Goal: Task Accomplishment & Management: Use online tool/utility

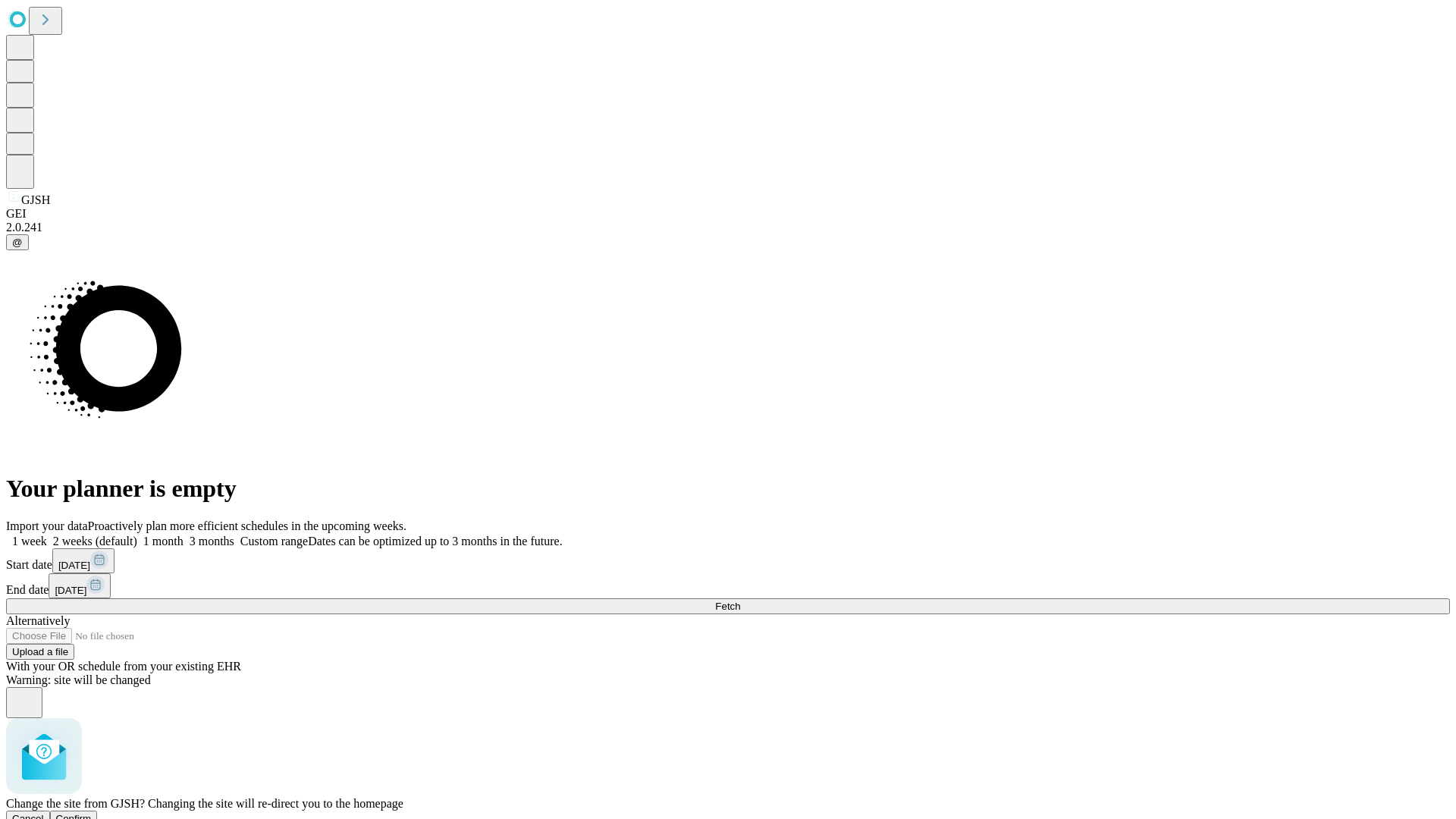
click at [91, 813] on span "Confirm" at bounding box center [74, 818] width 35 height 12
click at [47, 535] on label "1 week" at bounding box center [27, 541] width 41 height 13
click at [740, 601] on span "Fetch" at bounding box center [728, 606] width 25 height 12
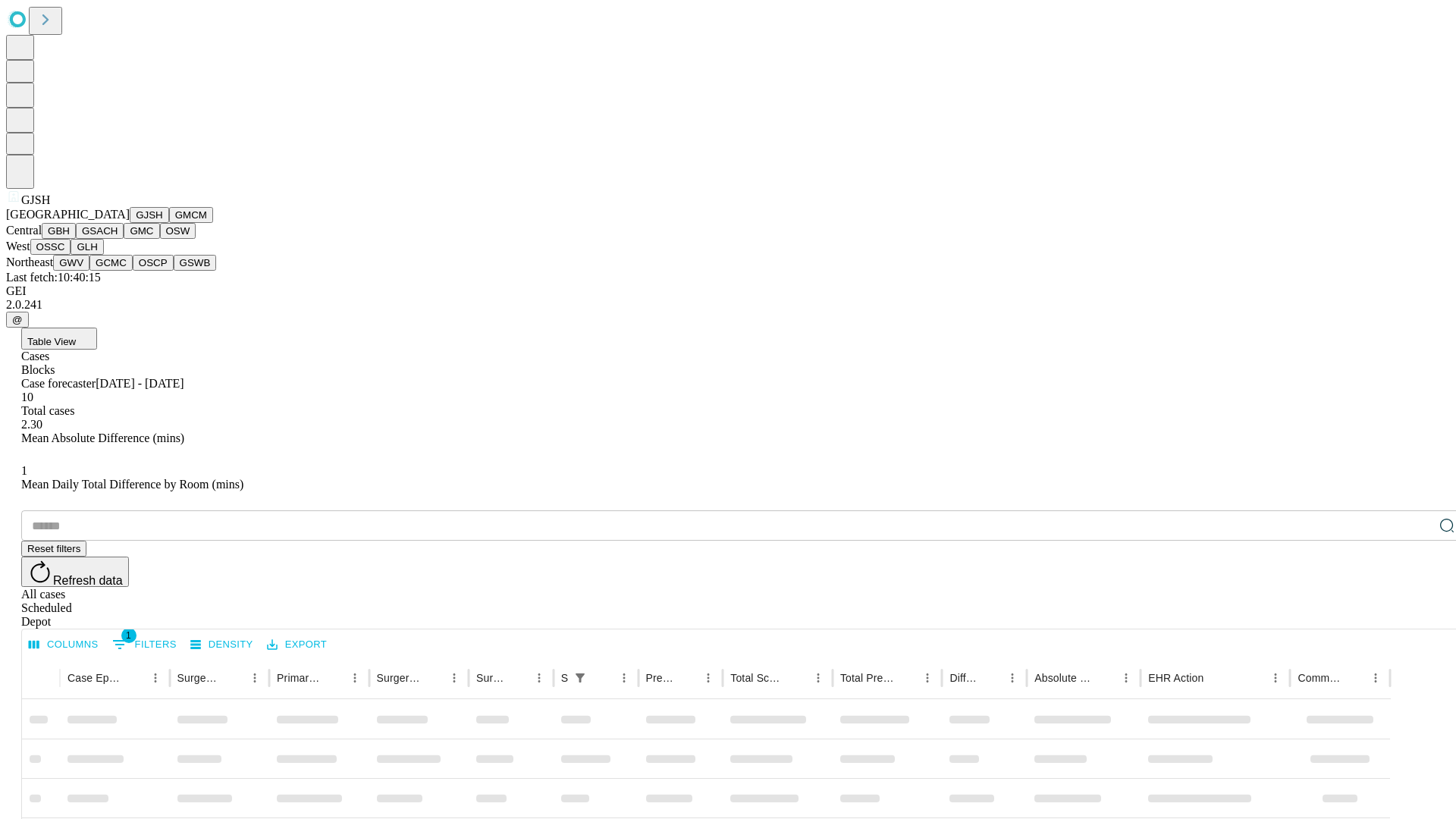
click at [169, 223] on button "GMCM" at bounding box center [192, 215] width 44 height 16
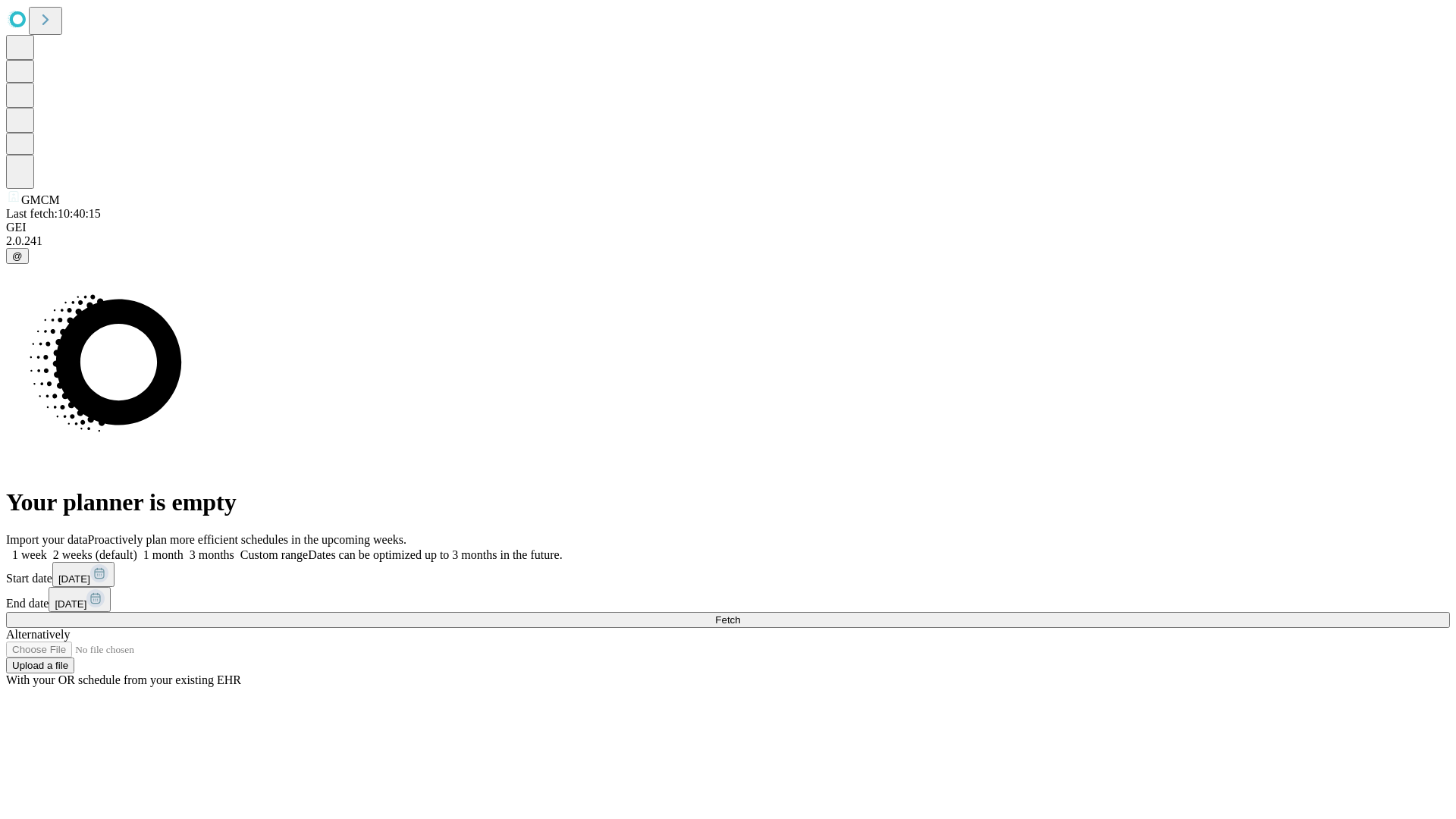
click at [47, 548] on label "1 week" at bounding box center [27, 555] width 41 height 13
click at [740, 614] on span "Fetch" at bounding box center [728, 619] width 25 height 12
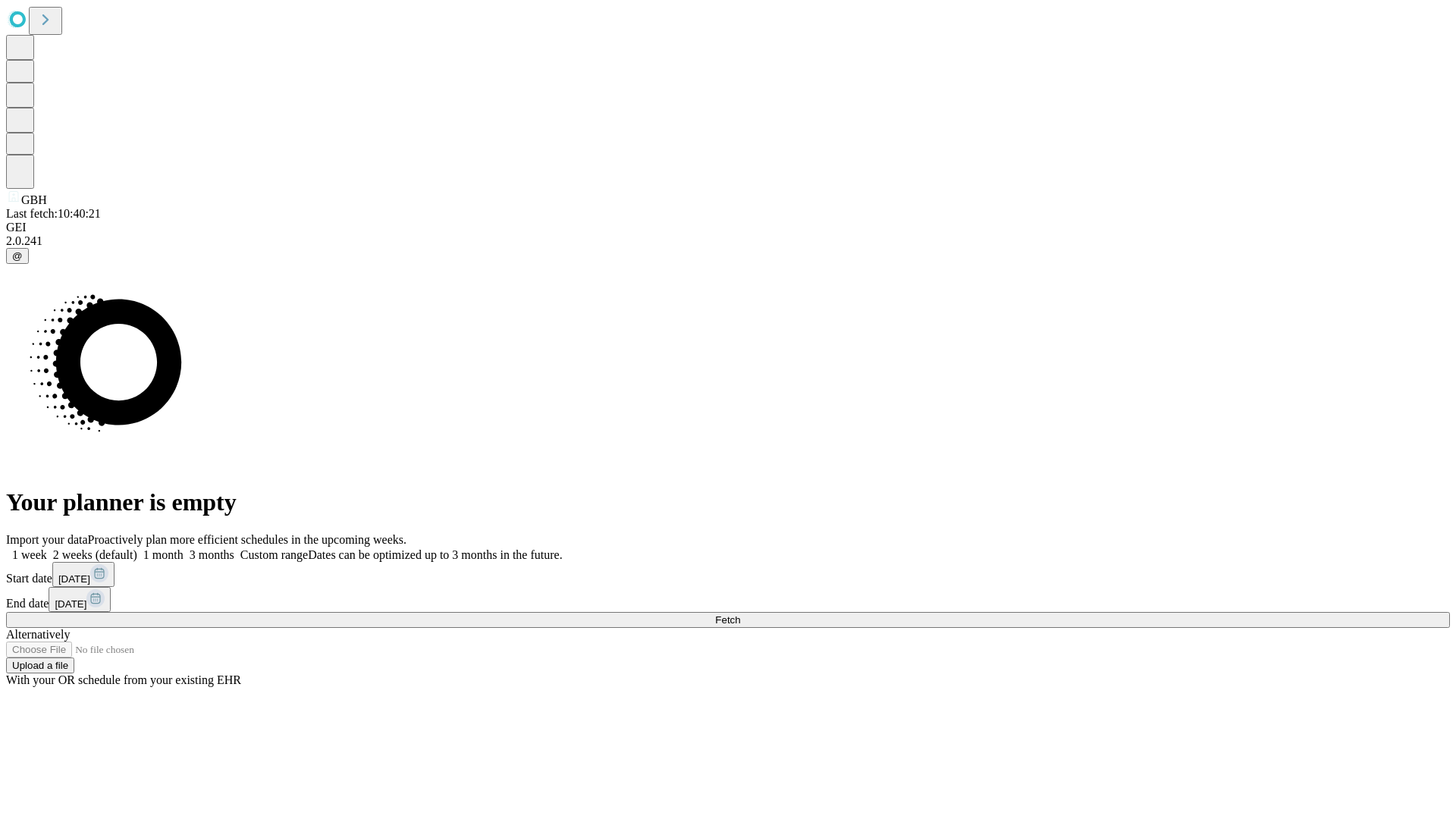
click at [47, 548] on label "1 week" at bounding box center [27, 555] width 41 height 13
click at [740, 614] on span "Fetch" at bounding box center [728, 619] width 25 height 12
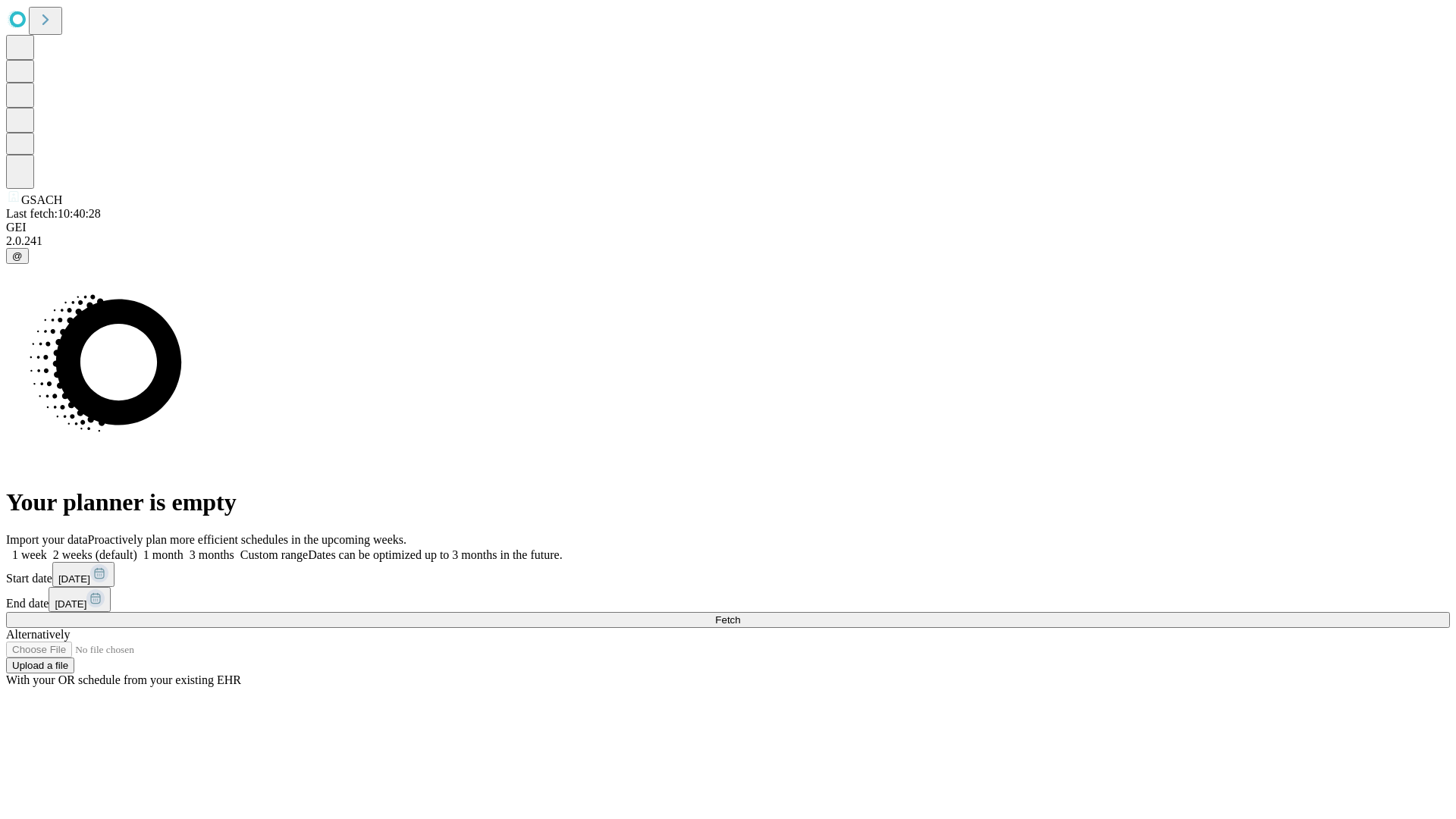
click at [47, 548] on label "1 week" at bounding box center [27, 555] width 41 height 13
click at [740, 614] on span "Fetch" at bounding box center [728, 619] width 25 height 12
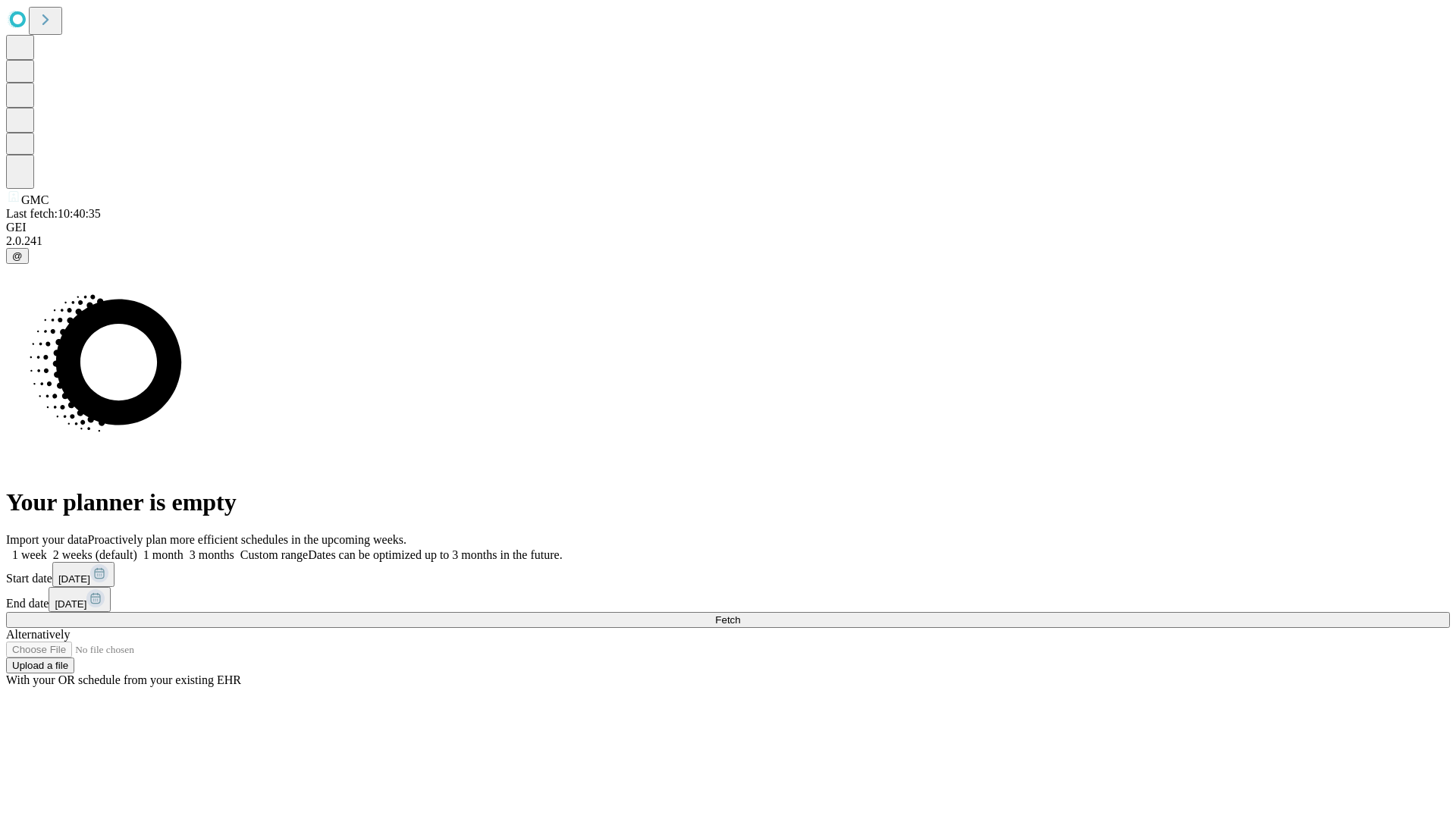
click at [47, 548] on label "1 week" at bounding box center [27, 555] width 41 height 13
click at [740, 614] on span "Fetch" at bounding box center [728, 619] width 25 height 12
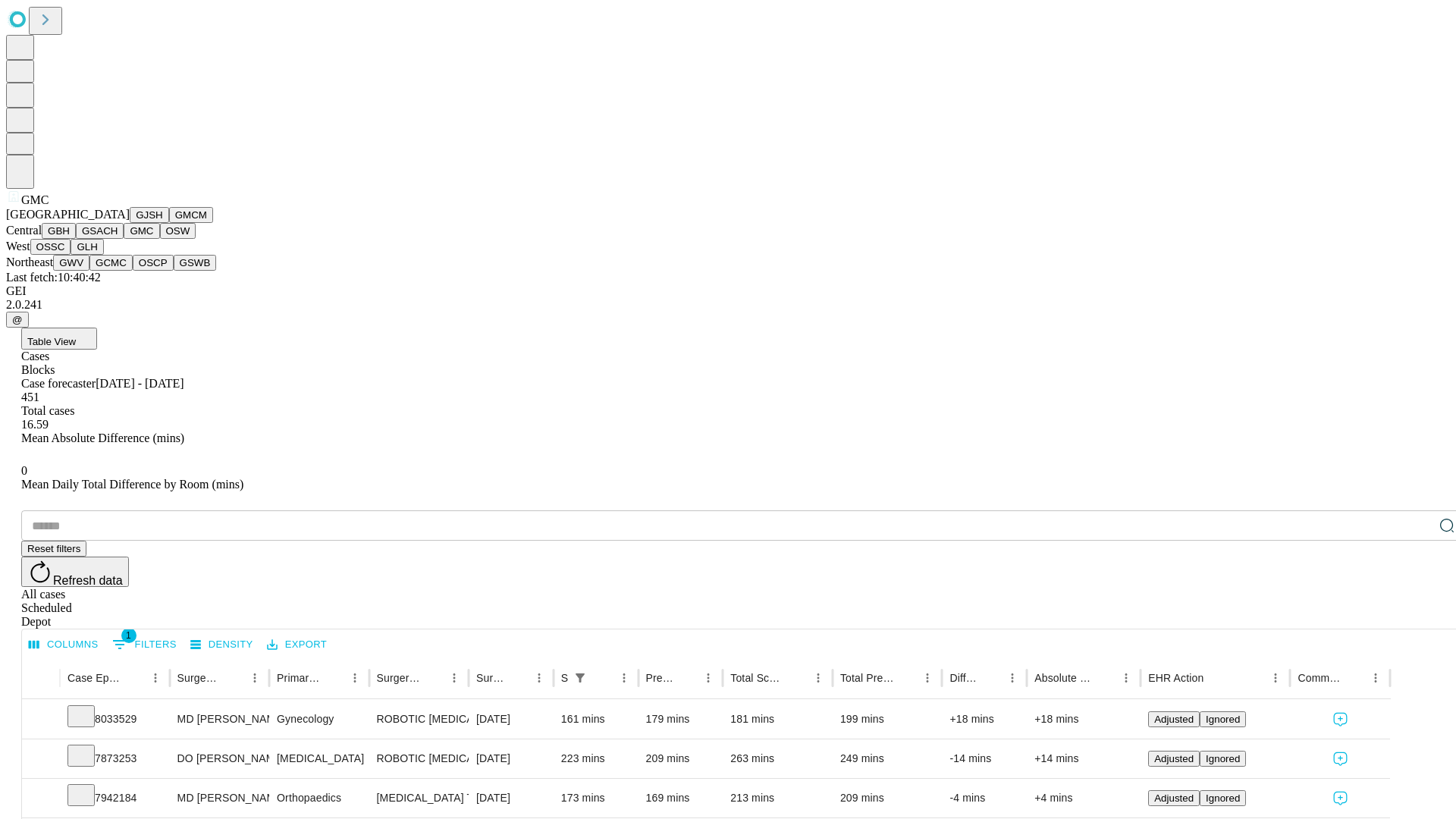
click at [160, 239] on button "OSW" at bounding box center [177, 231] width 36 height 16
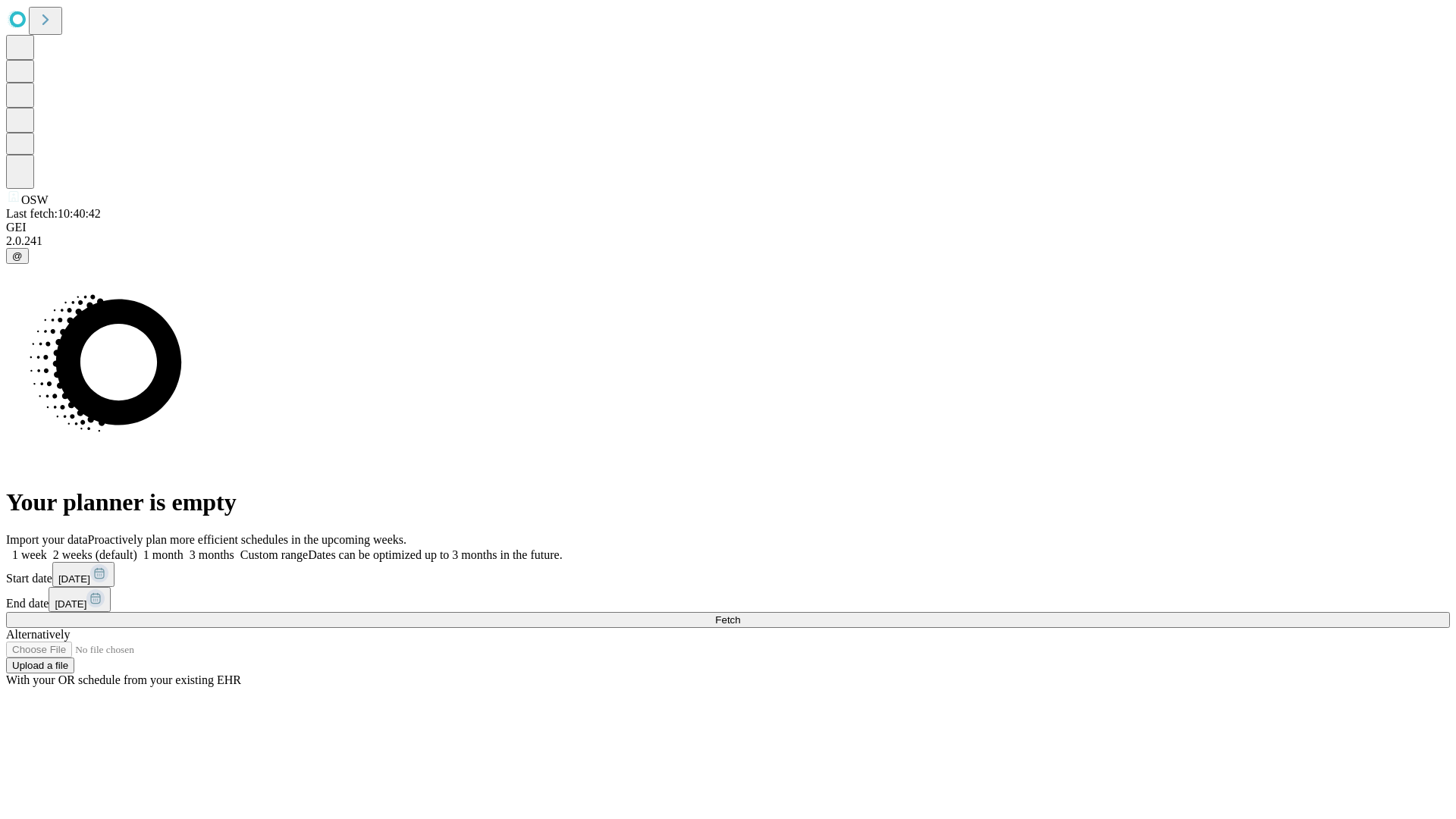
click at [47, 548] on label "1 week" at bounding box center [27, 555] width 41 height 13
click at [740, 614] on span "Fetch" at bounding box center [728, 619] width 25 height 12
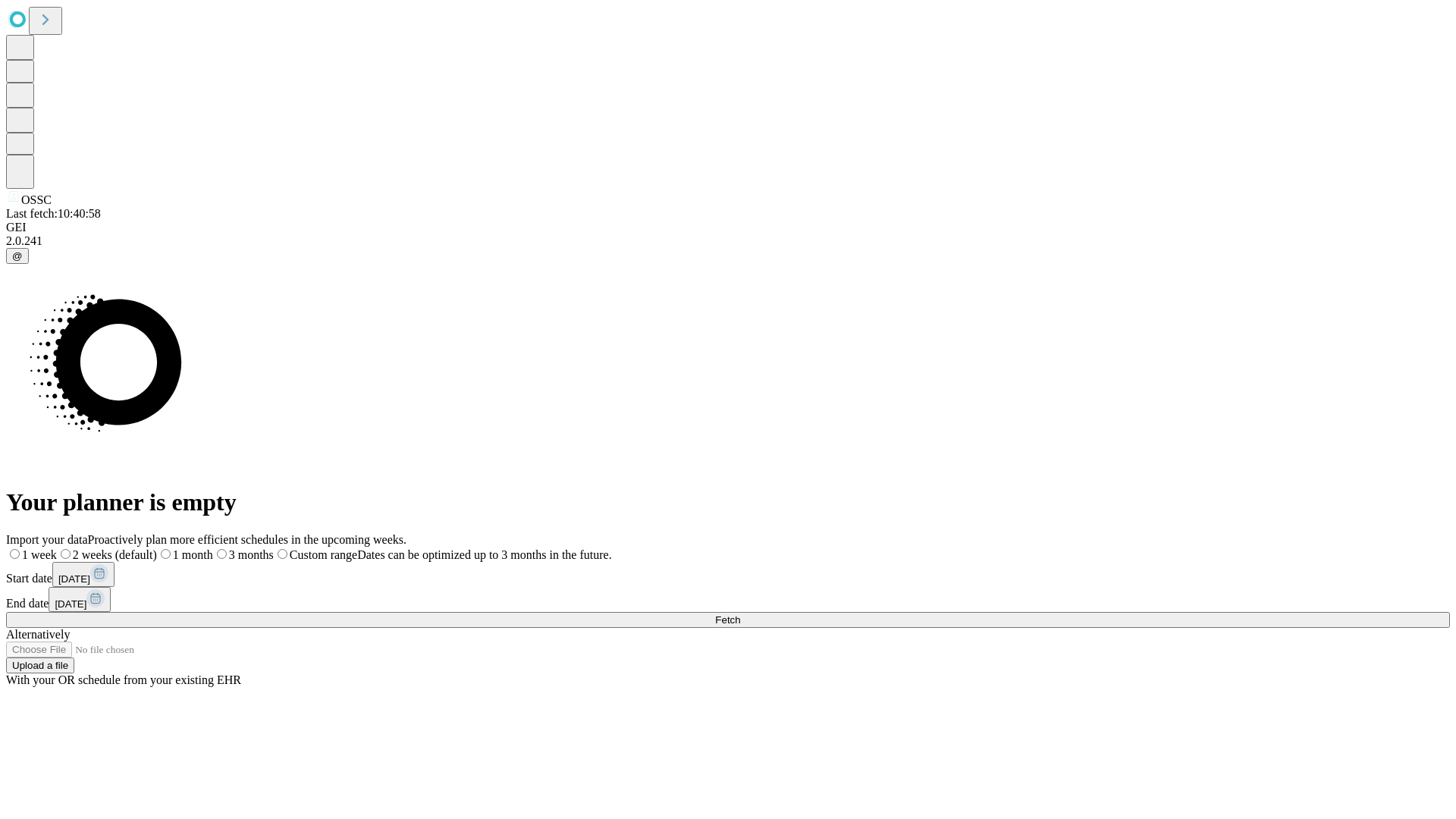
click at [57, 548] on label "1 week" at bounding box center [31, 555] width 51 height 13
click at [740, 614] on span "Fetch" at bounding box center [728, 619] width 25 height 12
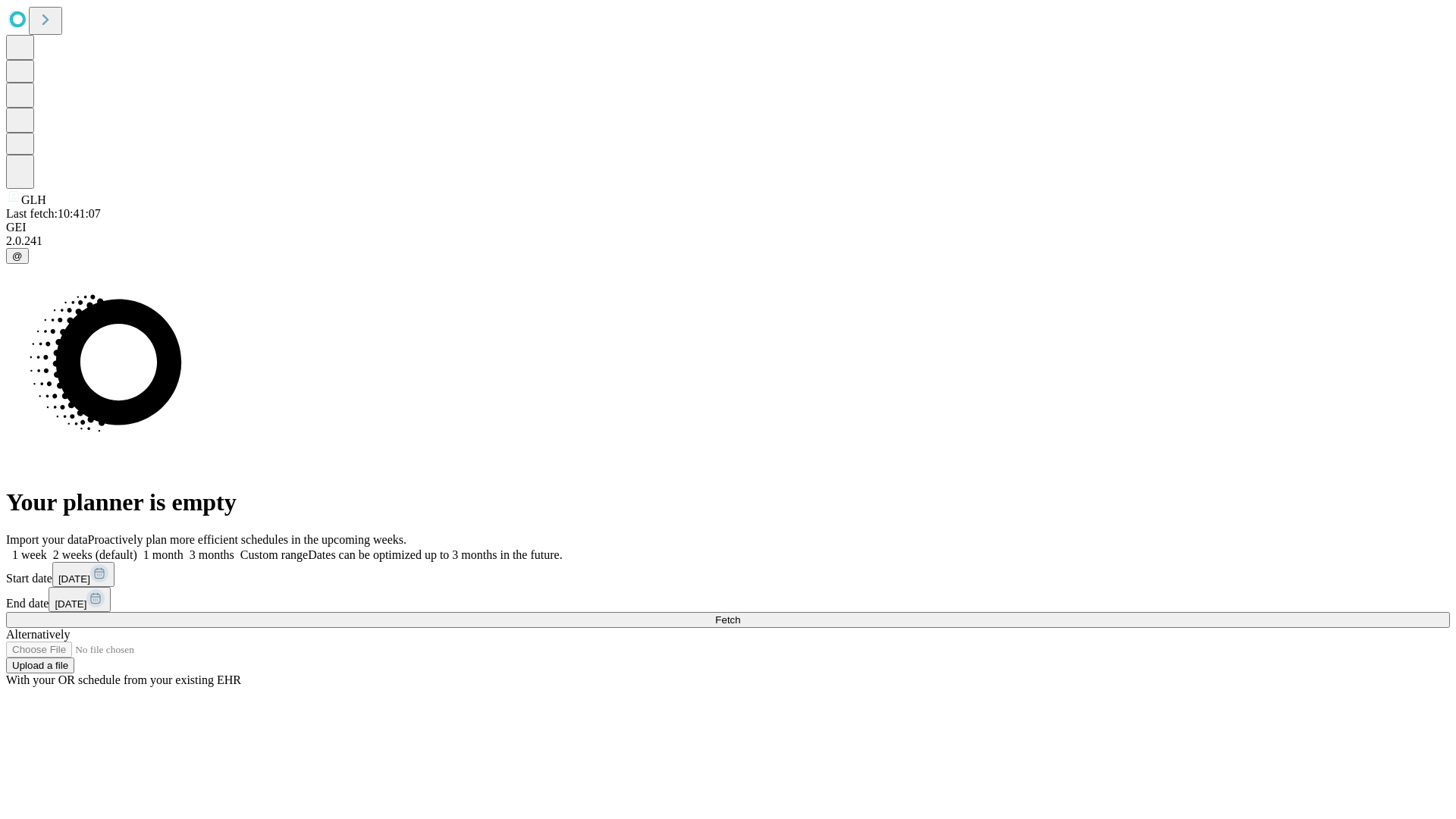
click at [47, 548] on label "1 week" at bounding box center [27, 555] width 41 height 13
click at [740, 614] on span "Fetch" at bounding box center [728, 619] width 25 height 12
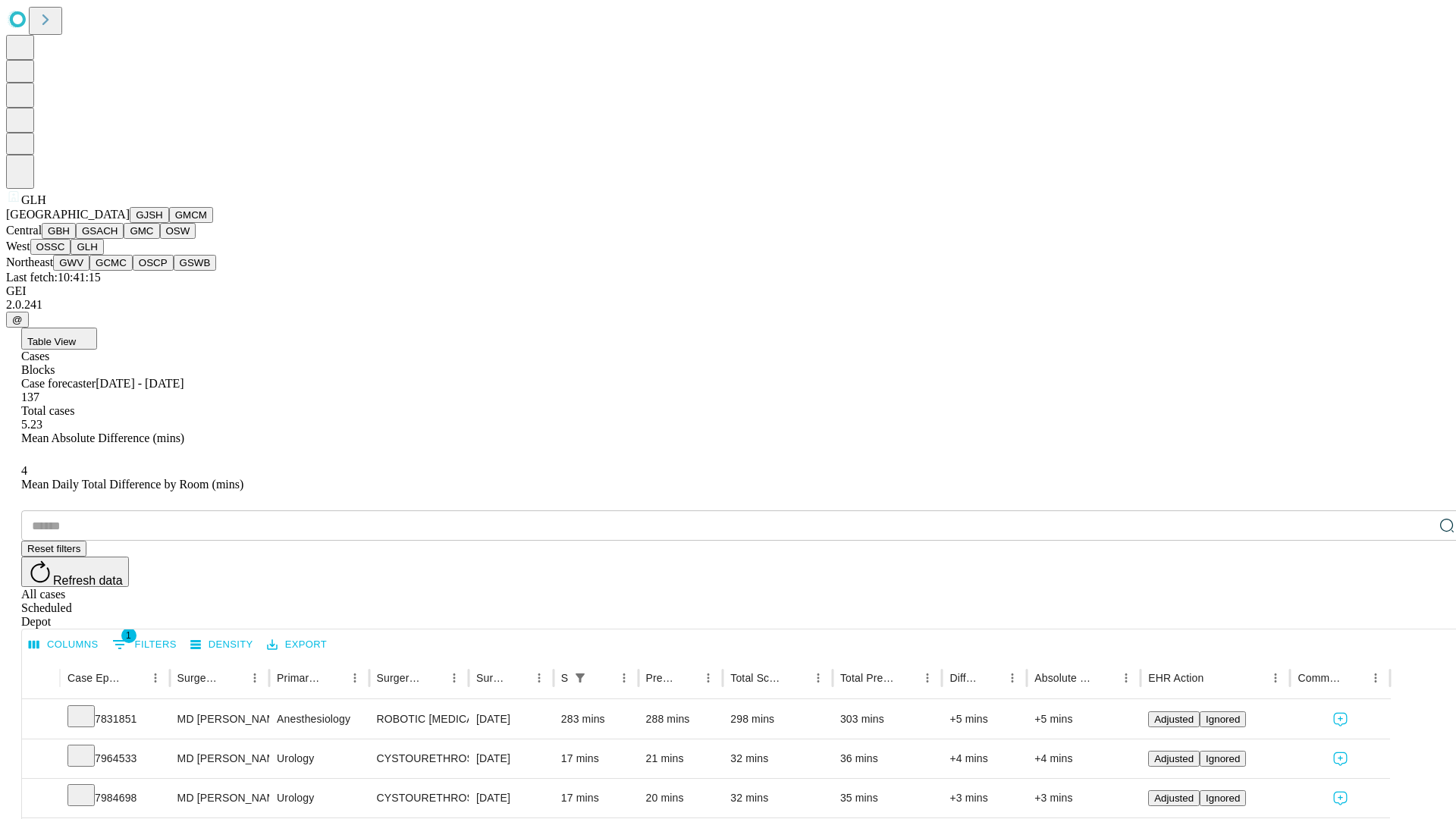
click at [90, 271] on button "GWV" at bounding box center [71, 263] width 36 height 16
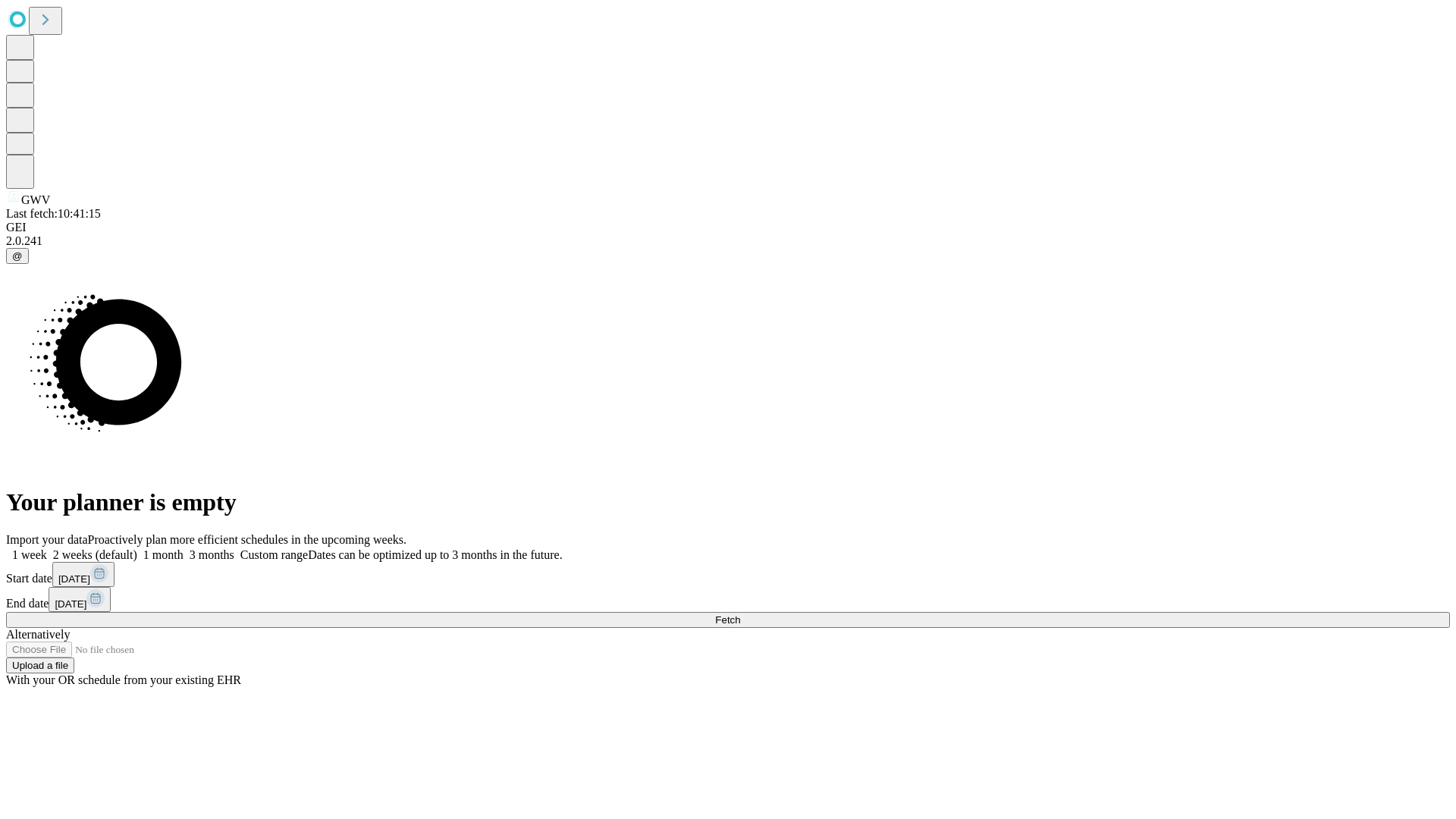
click at [47, 548] on label "1 week" at bounding box center [27, 555] width 41 height 13
click at [740, 614] on span "Fetch" at bounding box center [728, 619] width 25 height 12
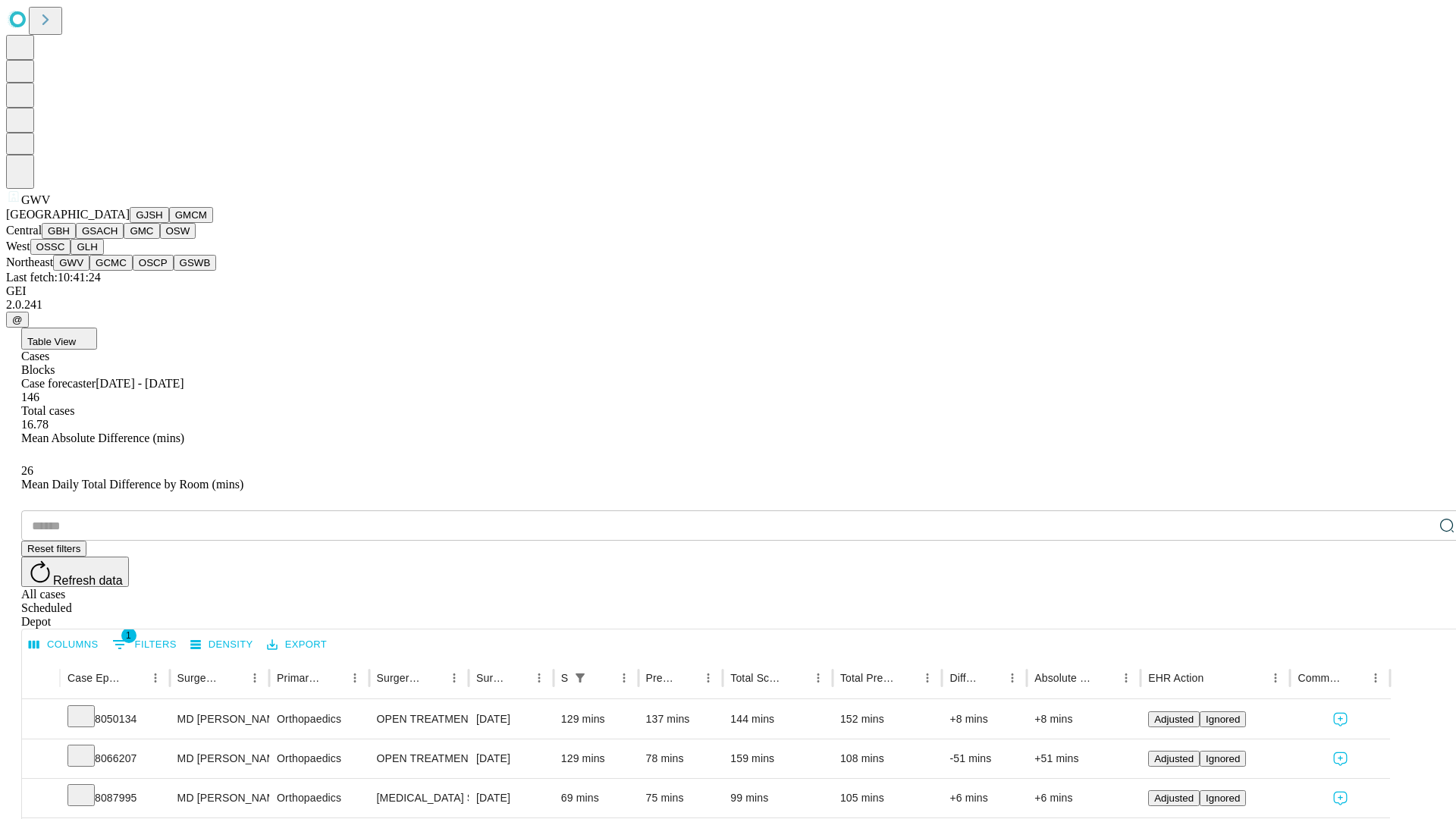
click at [118, 271] on button "GCMC" at bounding box center [111, 263] width 43 height 16
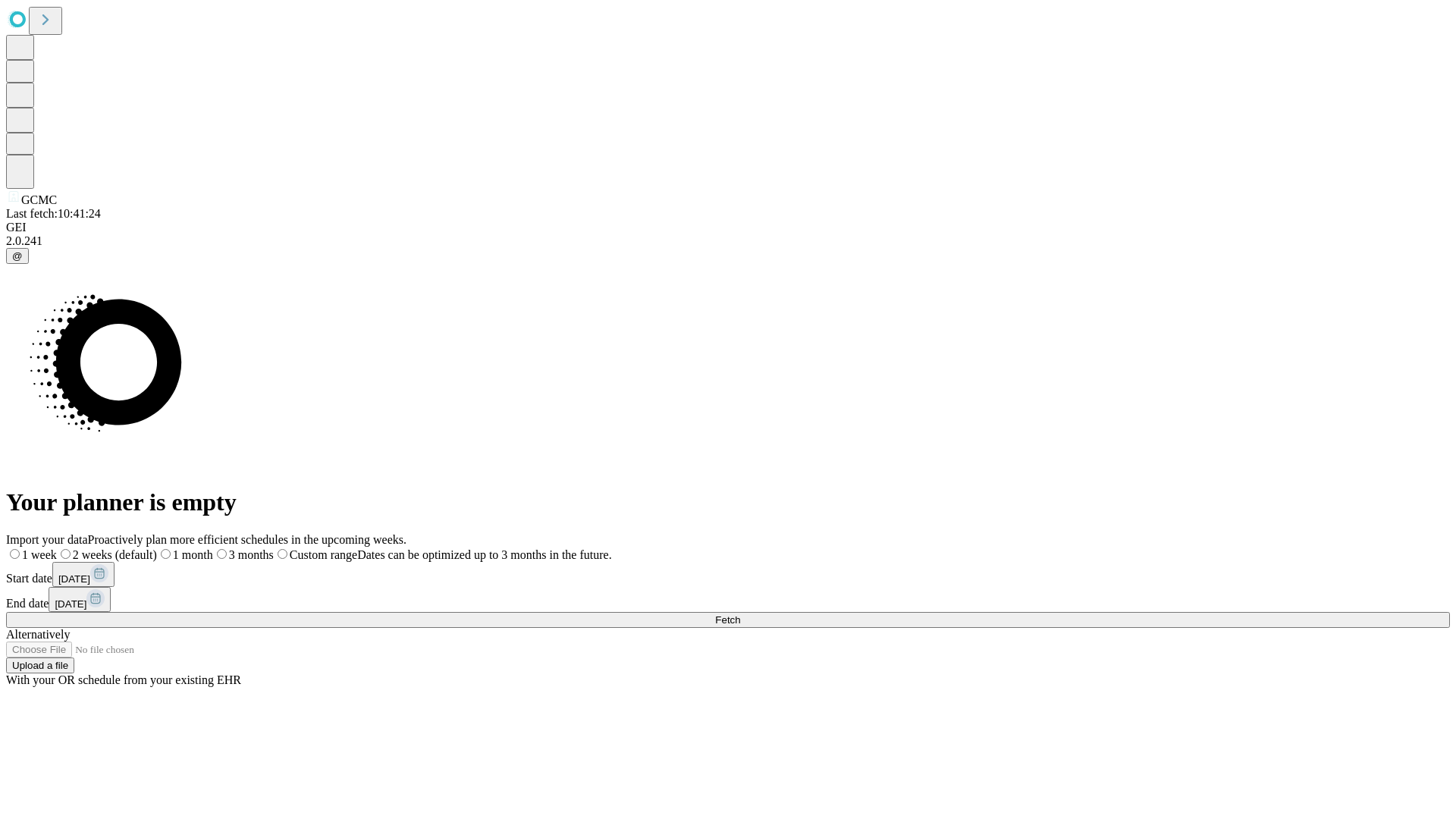
click at [57, 548] on label "1 week" at bounding box center [31, 555] width 51 height 13
click at [740, 614] on span "Fetch" at bounding box center [728, 619] width 25 height 12
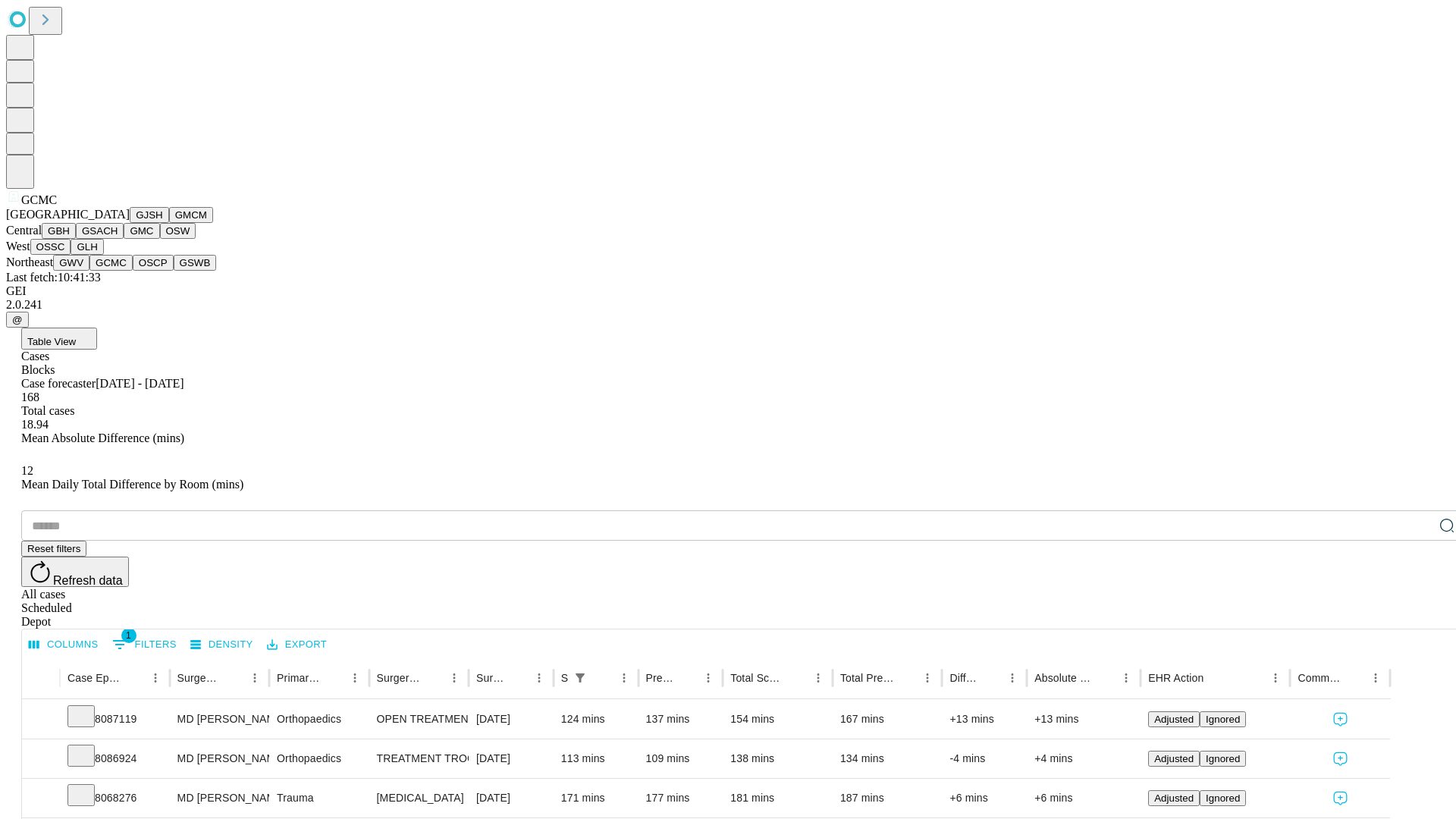
click at [133, 271] on button "OSCP" at bounding box center [153, 263] width 41 height 16
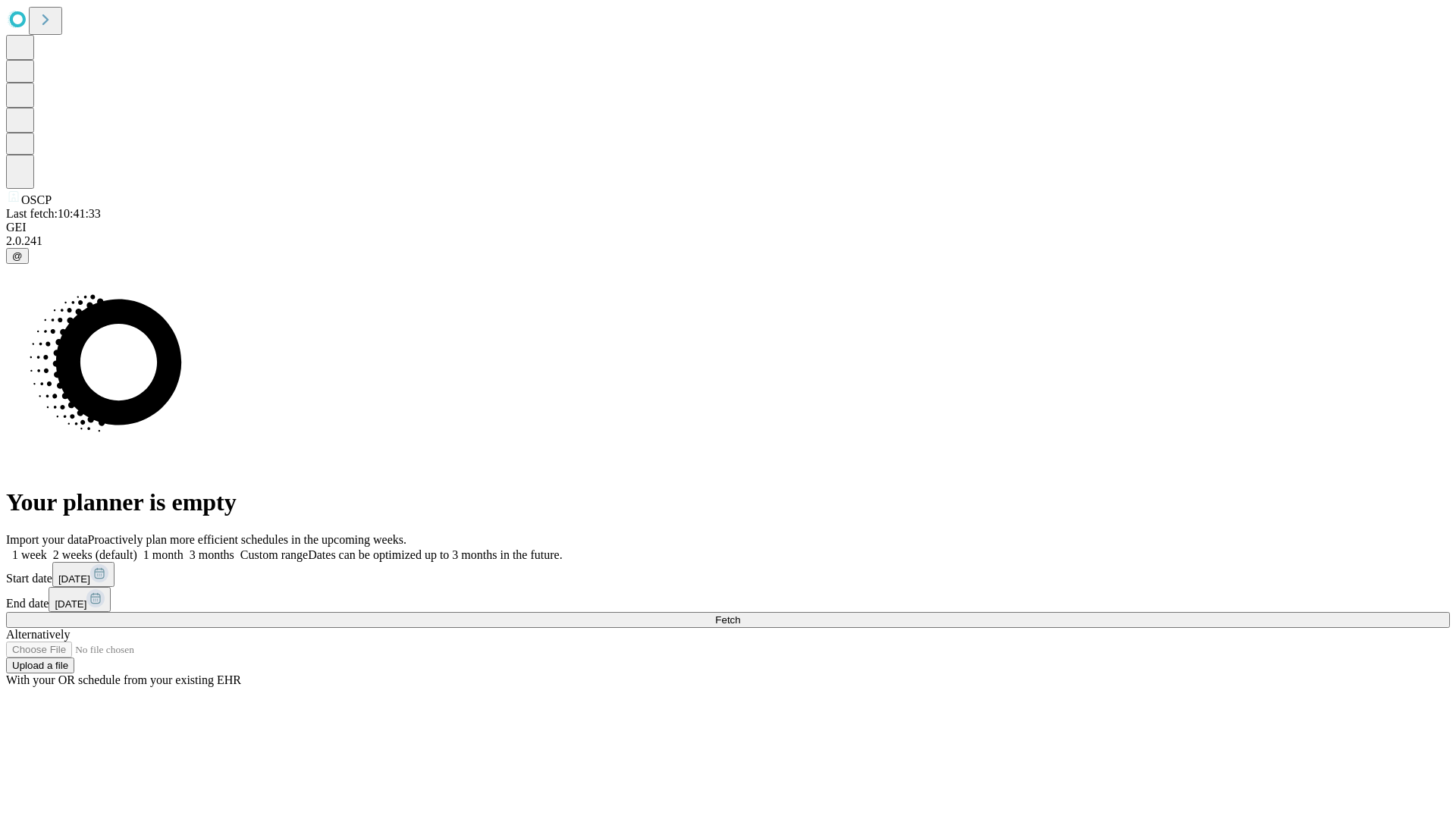
click at [47, 548] on label "1 week" at bounding box center [27, 555] width 41 height 13
click at [740, 614] on span "Fetch" at bounding box center [728, 619] width 25 height 12
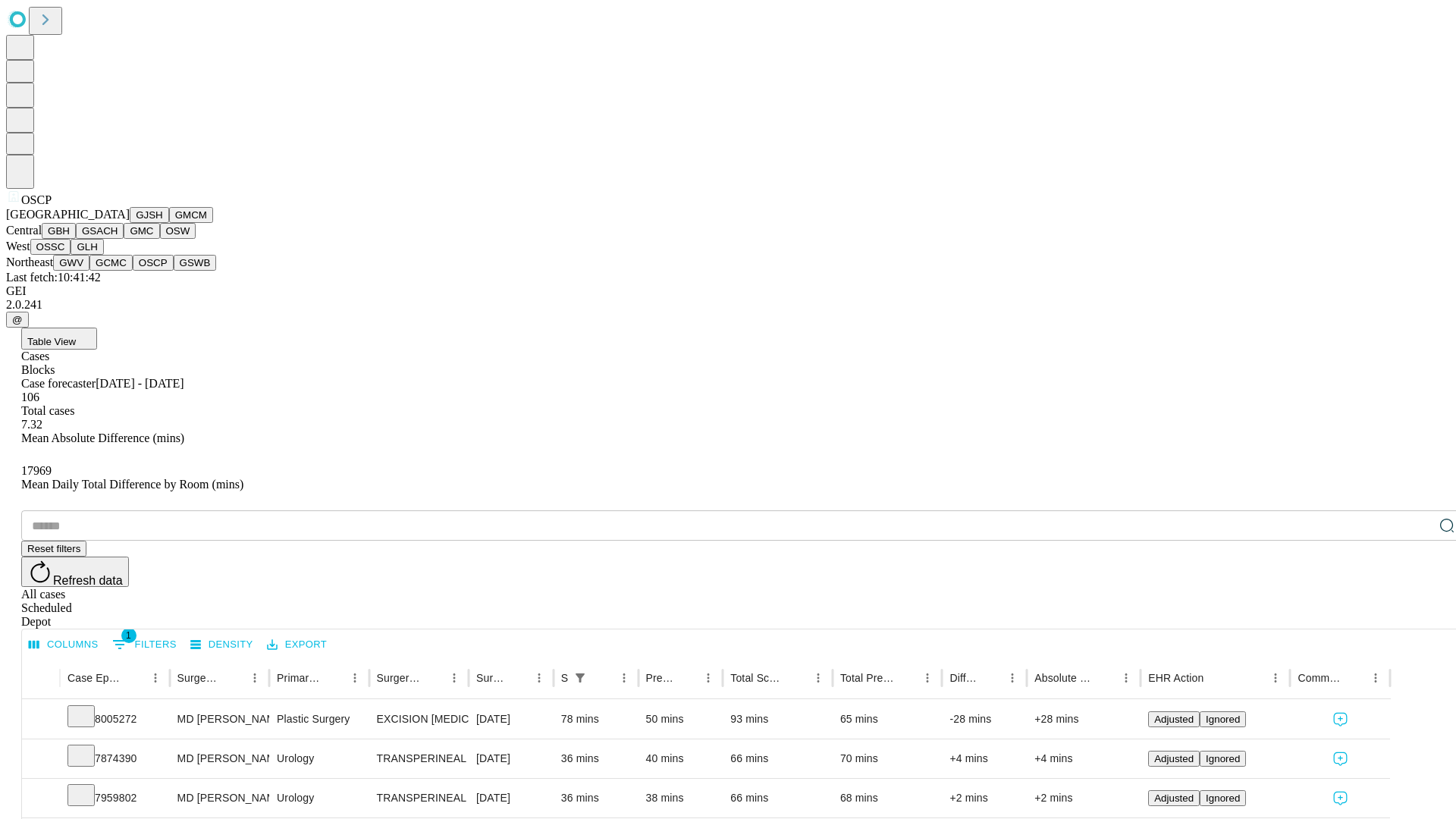
click at [174, 271] on button "GSWB" at bounding box center [195, 263] width 43 height 16
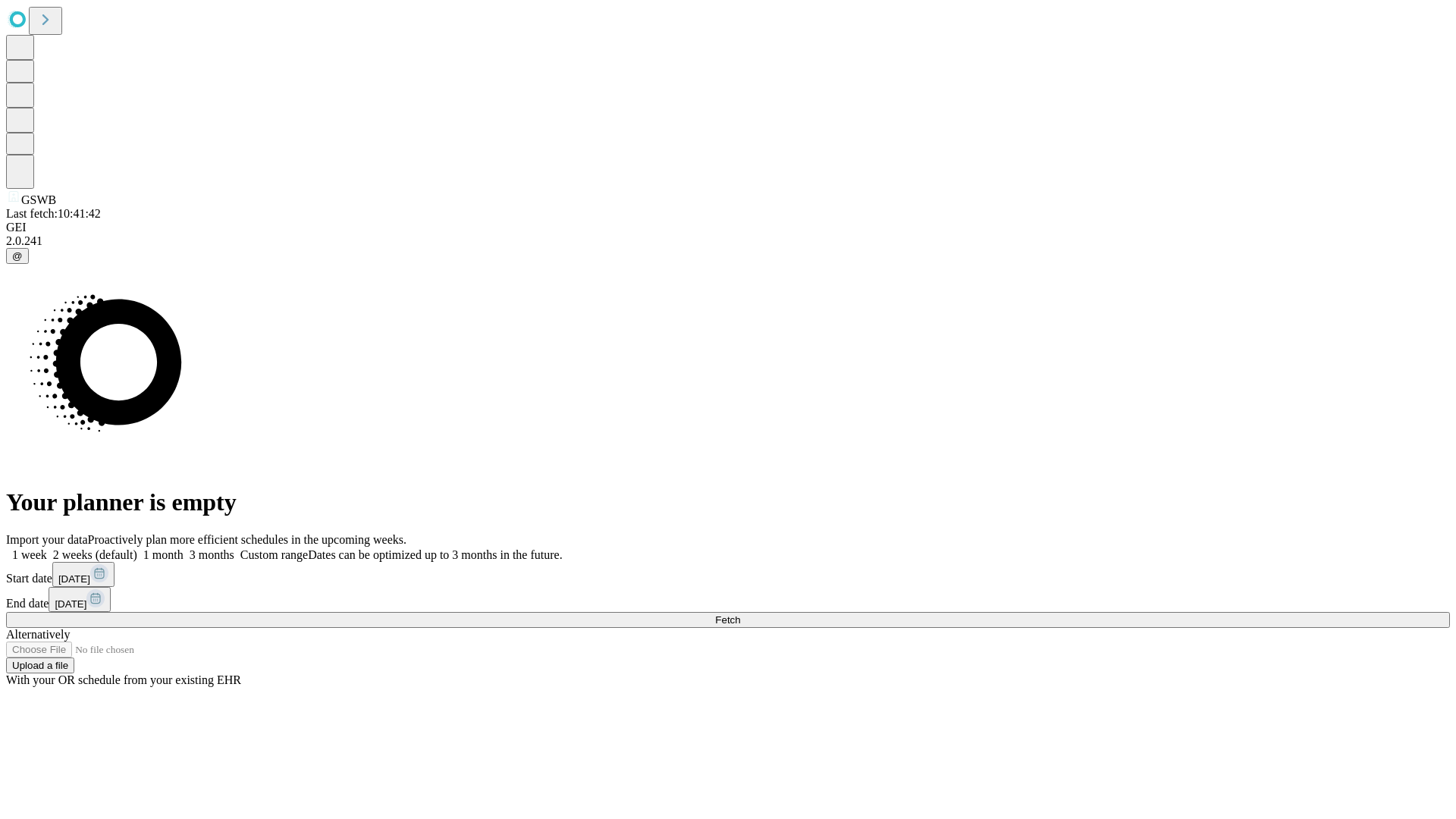
click at [47, 548] on label "1 week" at bounding box center [27, 555] width 41 height 13
click at [740, 614] on span "Fetch" at bounding box center [728, 619] width 25 height 12
